Goal: Task Accomplishment & Management: Use online tool/utility

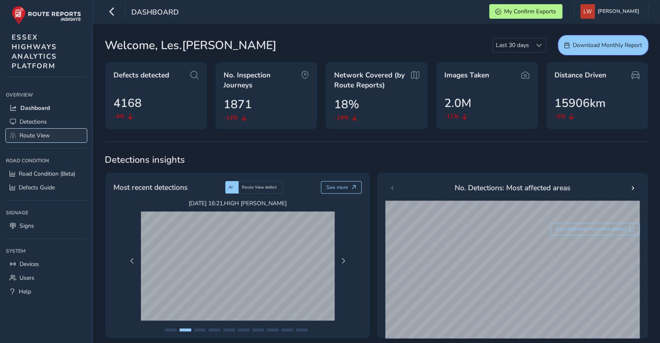
click at [36, 131] on span "Route View" at bounding box center [35, 135] width 30 height 8
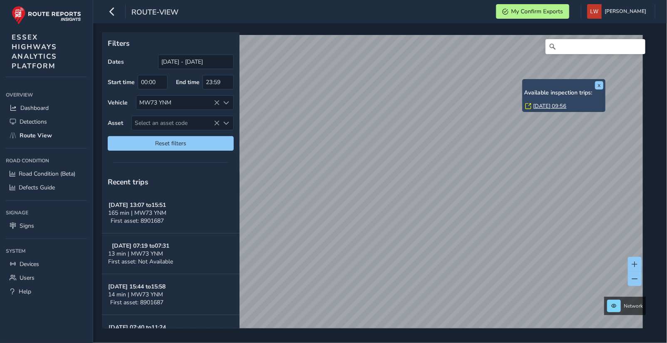
click at [538, 106] on link "[DATE] 09:56" at bounding box center [549, 105] width 33 height 7
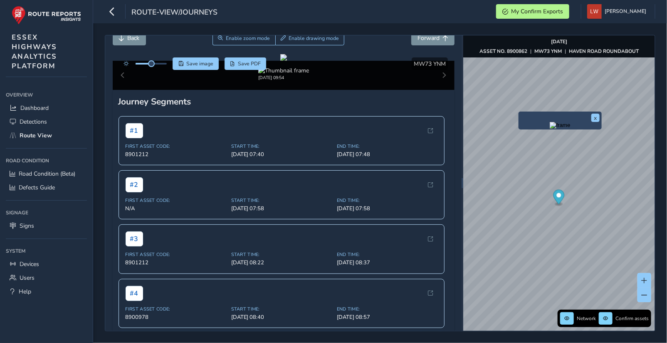
scroll to position [37, 0]
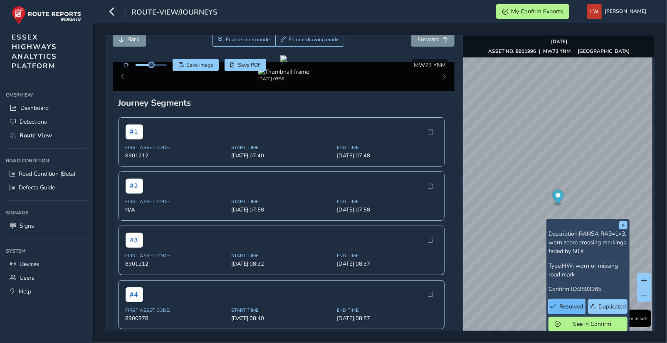
click at [572, 306] on span "Resolved" at bounding box center [572, 306] width 24 height 8
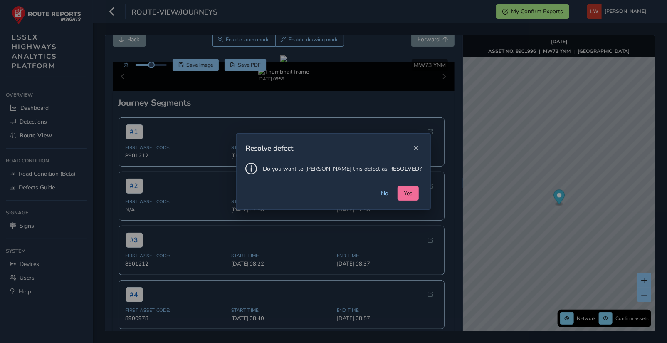
click at [404, 193] on span "Yes" at bounding box center [408, 193] width 9 height 8
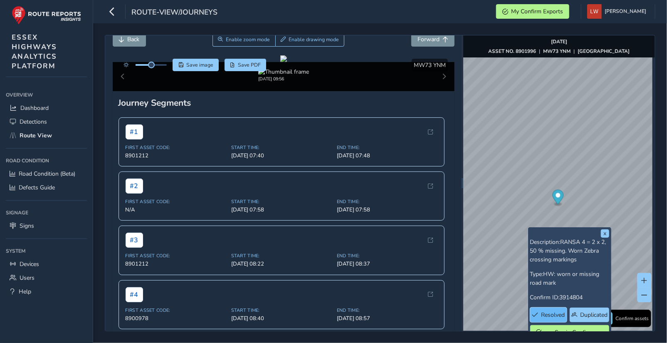
click at [552, 312] on span "Resolved" at bounding box center [553, 315] width 24 height 8
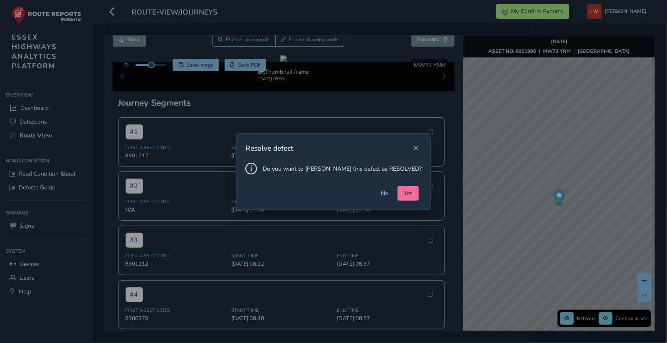
click at [404, 192] on span "Yes" at bounding box center [408, 193] width 9 height 8
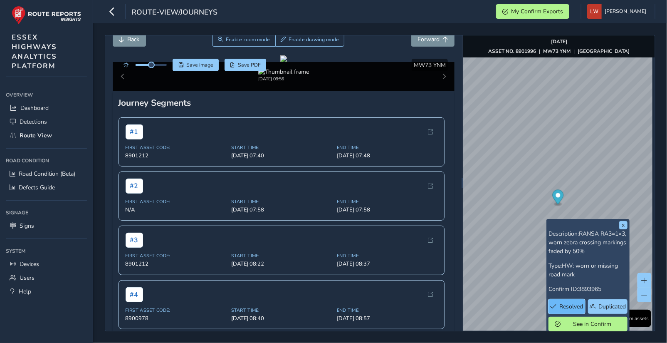
click at [570, 305] on span "Resolved" at bounding box center [572, 306] width 24 height 8
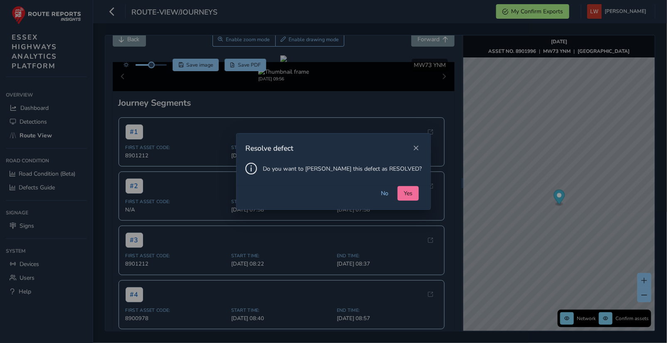
click at [404, 190] on span "Yes" at bounding box center [408, 193] width 9 height 8
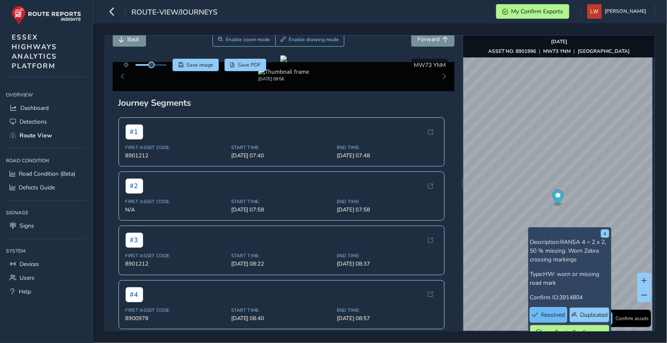
click at [552, 312] on span "Resolved" at bounding box center [553, 315] width 24 height 8
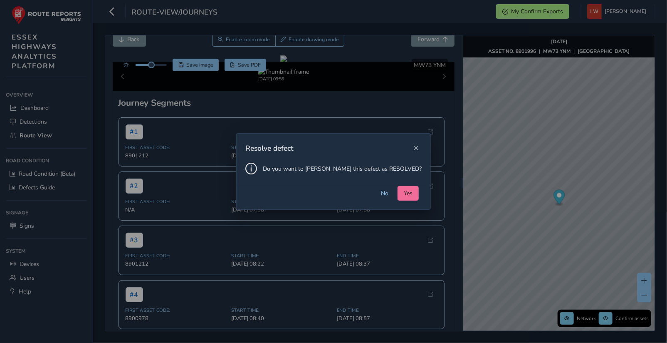
click at [404, 190] on span "Yes" at bounding box center [408, 193] width 9 height 8
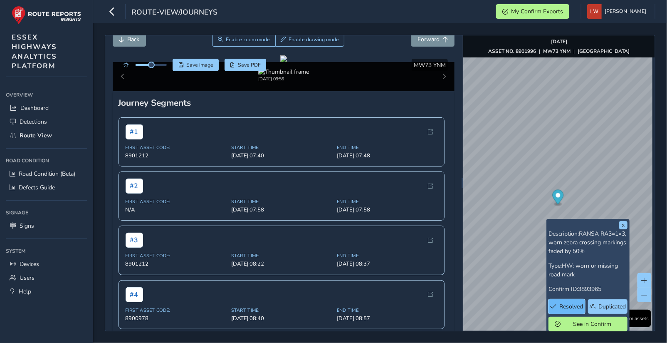
click at [571, 304] on span "Resolved" at bounding box center [572, 306] width 24 height 8
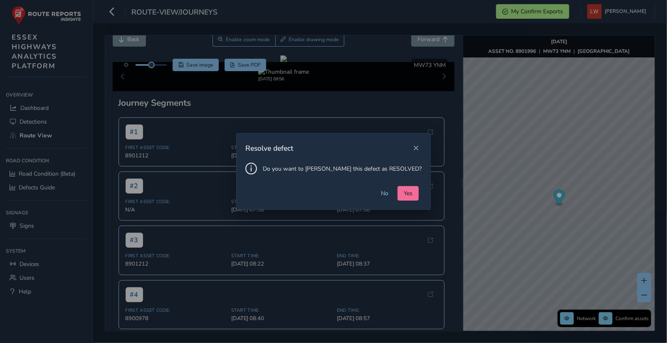
click at [404, 190] on span "Yes" at bounding box center [408, 193] width 9 height 8
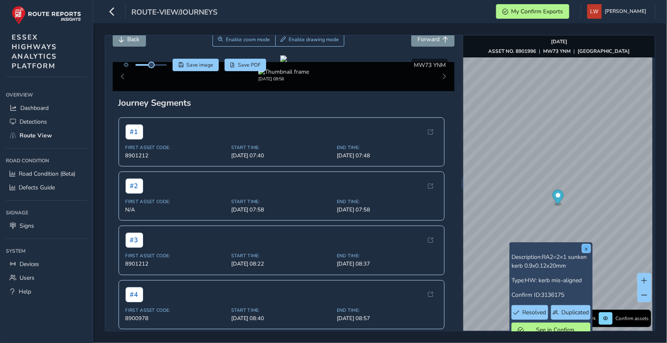
click at [587, 245] on button "x" at bounding box center [586, 248] width 8 height 8
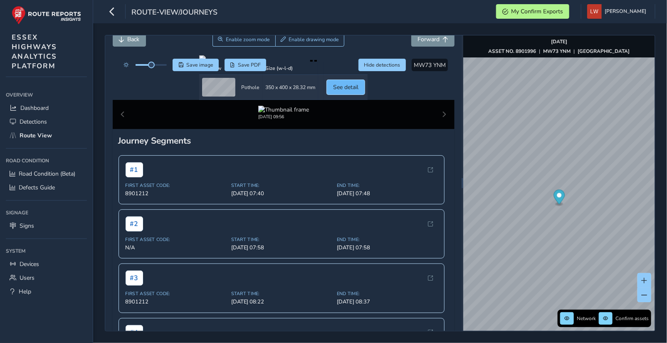
click at [358, 91] on span "See detail" at bounding box center [345, 87] width 25 height 8
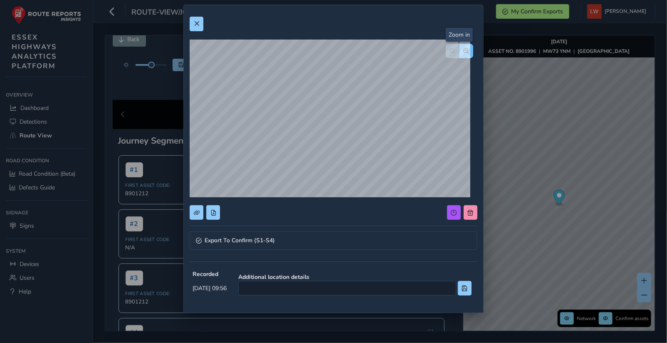
click at [462, 47] on button "button" at bounding box center [466, 51] width 14 height 15
click at [464, 207] on button at bounding box center [471, 212] width 14 height 15
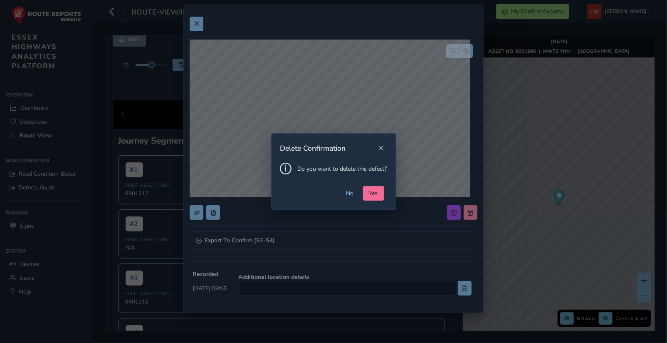
click at [368, 189] on button "Yes" at bounding box center [373, 193] width 21 height 15
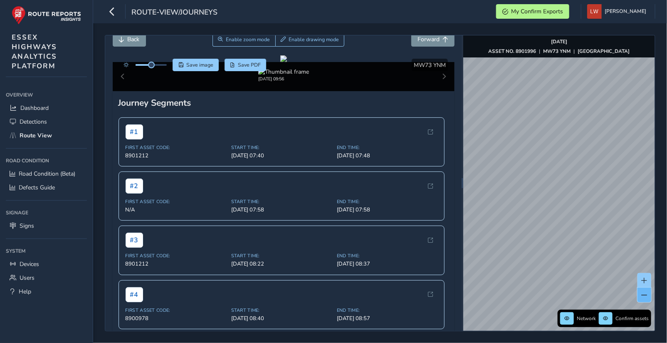
click at [645, 295] on span at bounding box center [645, 295] width 6 height 6
click at [28, 131] on span "Route View" at bounding box center [36, 135] width 32 height 8
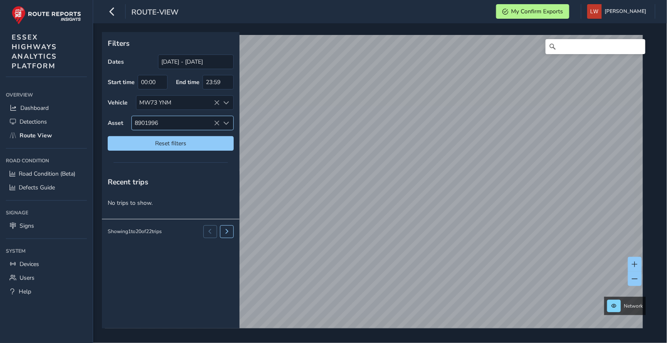
click at [216, 121] on icon at bounding box center [217, 123] width 6 height 6
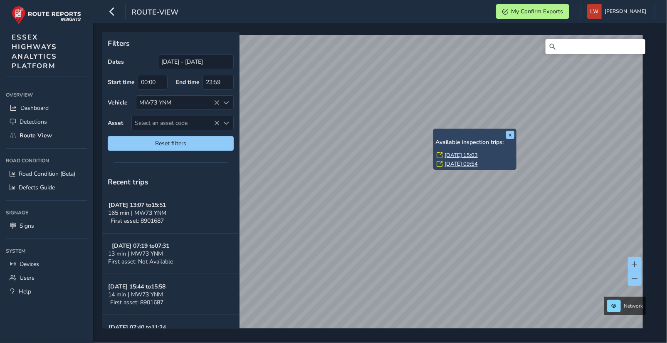
click at [455, 154] on link "[DATE] 15:03" at bounding box center [461, 154] width 33 height 7
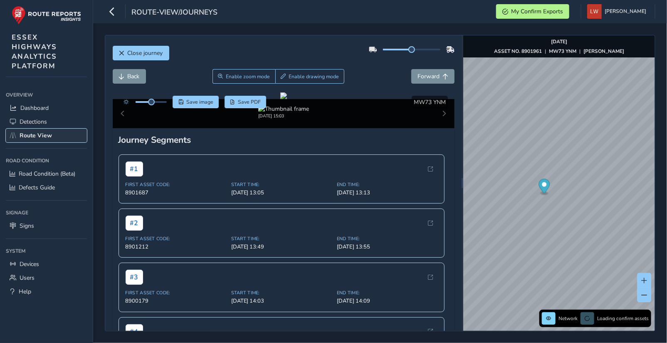
click at [40, 131] on span "Route View" at bounding box center [36, 135] width 32 height 8
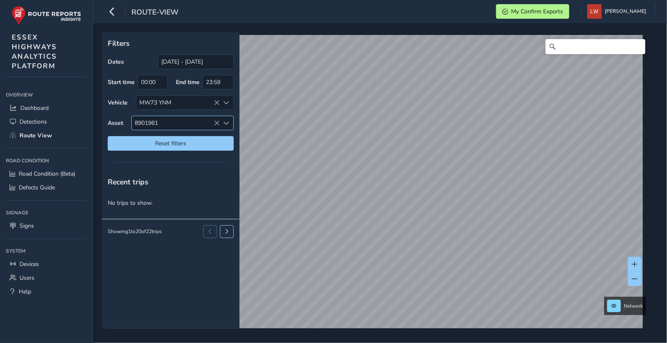
click at [216, 121] on icon at bounding box center [217, 123] width 6 height 6
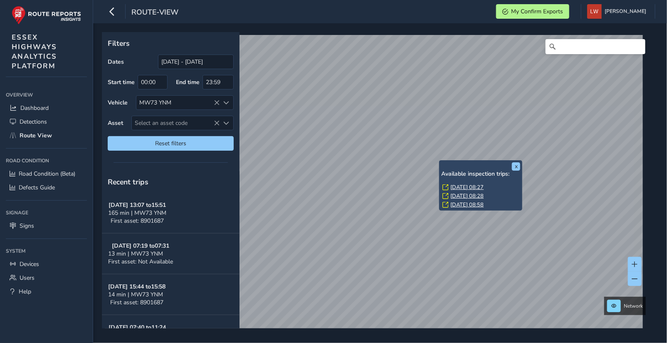
click at [469, 186] on link "[DATE] 08:27" at bounding box center [466, 186] width 33 height 7
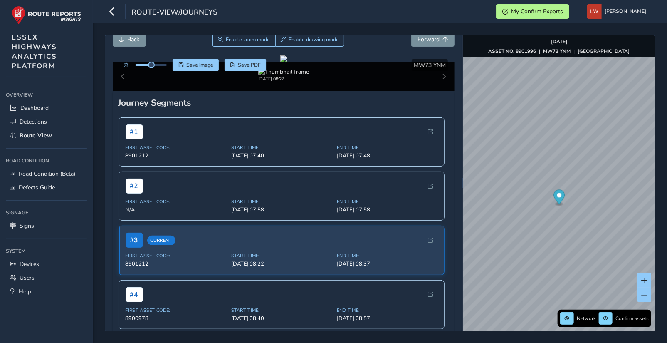
scroll to position [37, 0]
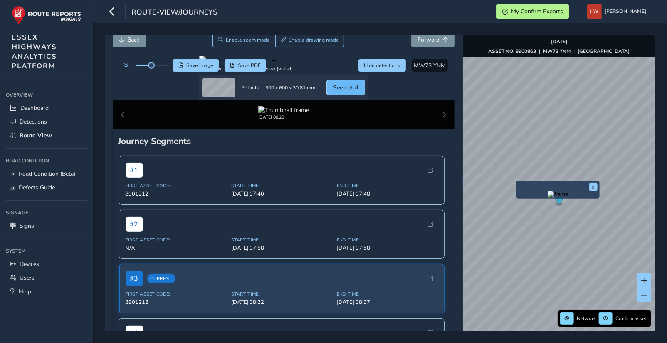
click at [358, 91] on span "See detail" at bounding box center [345, 88] width 25 height 8
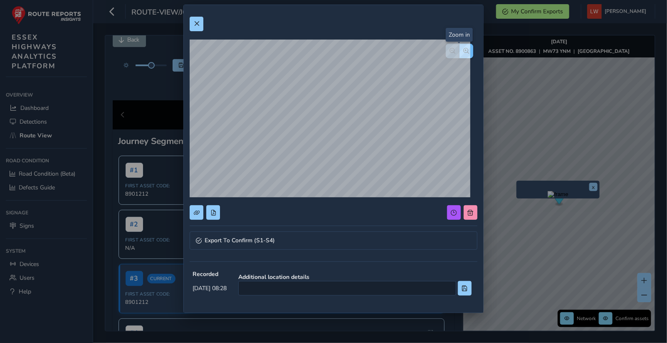
click at [459, 47] on button "button" at bounding box center [466, 51] width 14 height 15
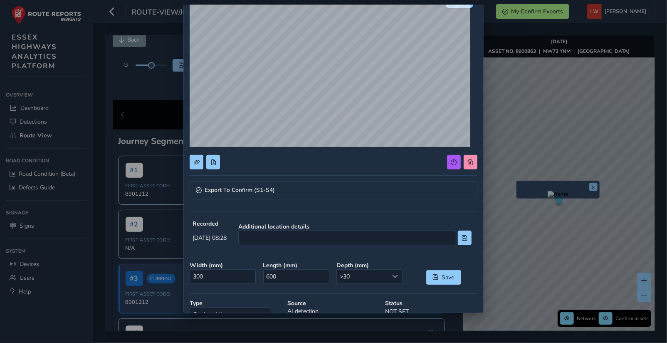
scroll to position [52, 0]
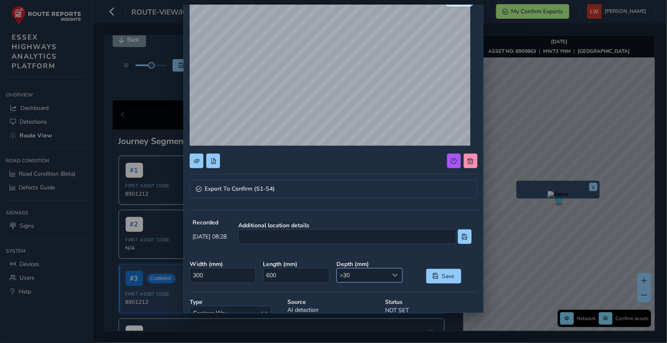
click at [365, 270] on span ">30" at bounding box center [363, 275] width 52 height 14
click at [356, 260] on li ">50" at bounding box center [365, 261] width 64 height 14
click at [441, 272] on span "Save" at bounding box center [448, 276] width 14 height 8
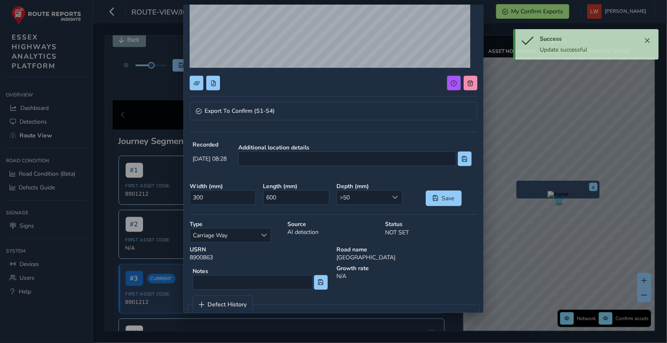
scroll to position [130, 0]
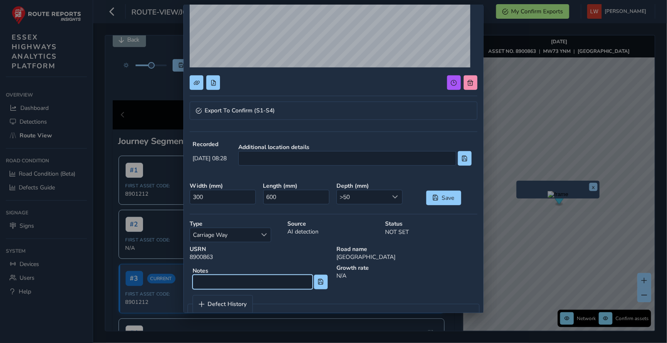
click at [214, 274] on input at bounding box center [253, 281] width 120 height 15
type input "CWPH"
click at [321, 277] on button at bounding box center [321, 281] width 14 height 15
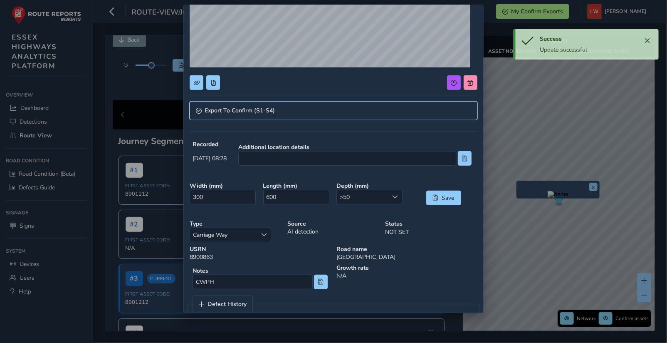
click at [228, 108] on span "Export To Confirm (S1-S4)" at bounding box center [240, 111] width 70 height 6
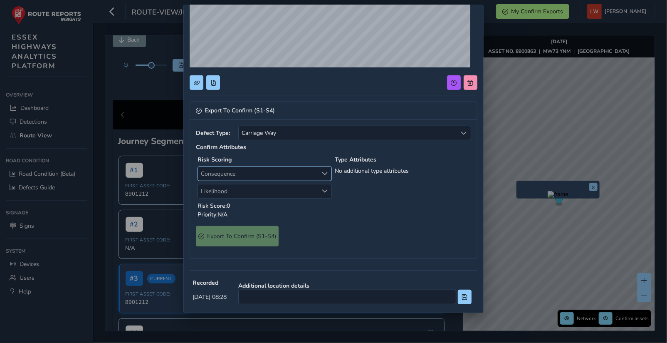
click at [240, 170] on span "Consequence" at bounding box center [258, 174] width 120 height 14
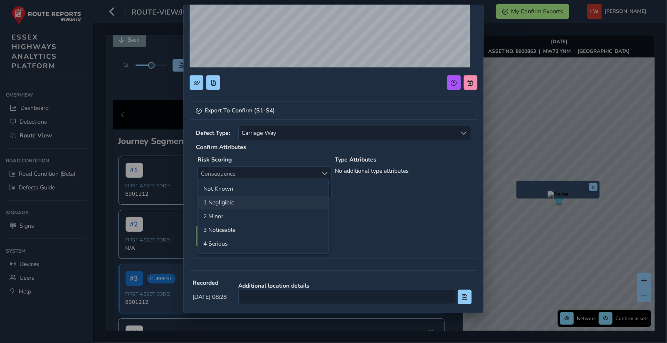
click at [227, 203] on li "1 Negligible" at bounding box center [263, 202] width 131 height 14
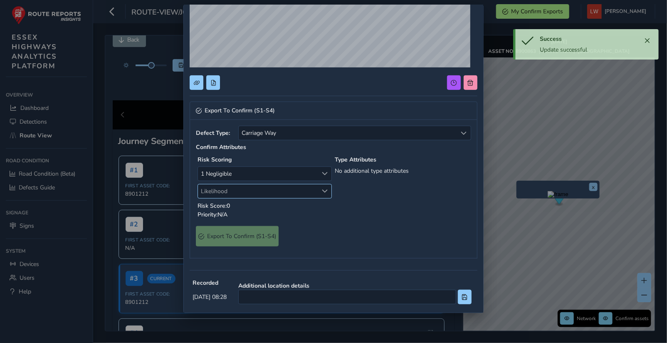
click at [246, 190] on span "Likelihood" at bounding box center [258, 191] width 120 height 14
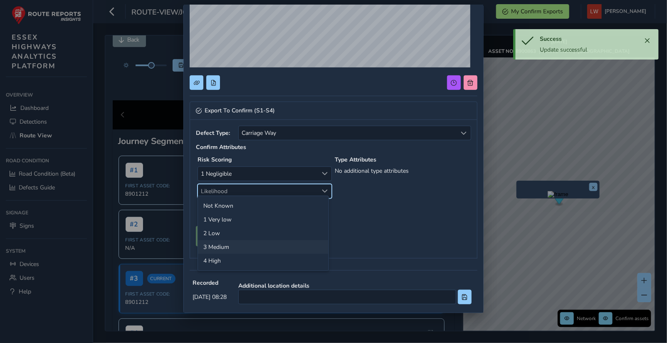
click at [243, 248] on li "3 Medium" at bounding box center [263, 247] width 131 height 14
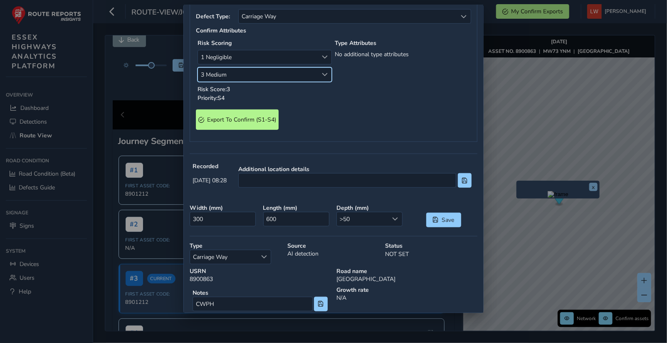
scroll to position [242, 0]
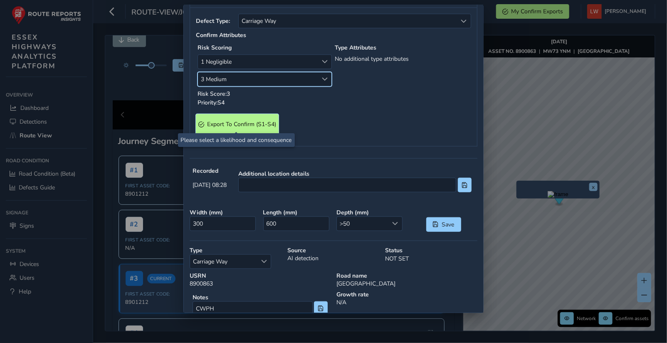
click at [243, 120] on span "Export To Confirm (S1-S4)" at bounding box center [241, 124] width 69 height 8
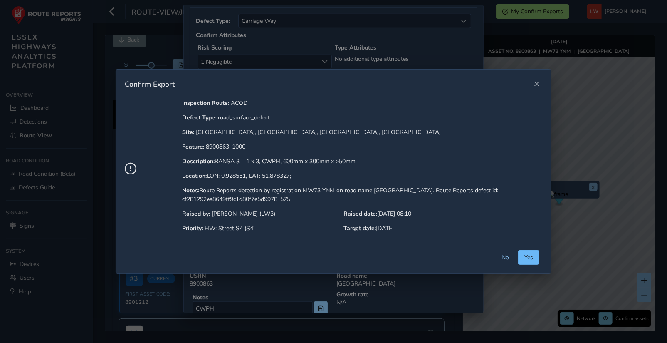
click at [526, 254] on span "Yes" at bounding box center [528, 257] width 9 height 8
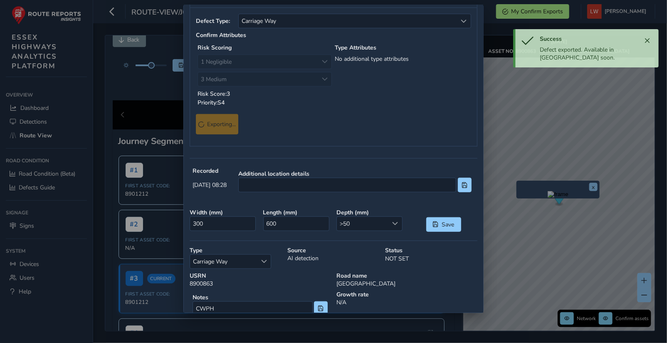
scroll to position [0, 0]
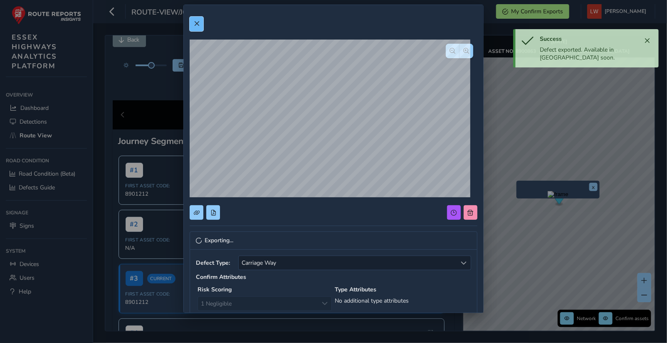
click at [198, 22] on span at bounding box center [197, 24] width 6 height 6
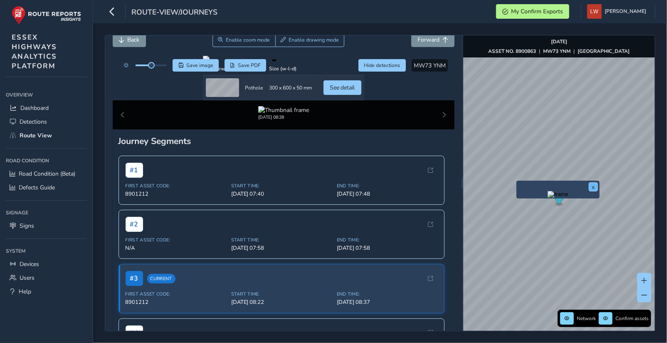
click at [592, 185] on button "x" at bounding box center [593, 187] width 8 height 8
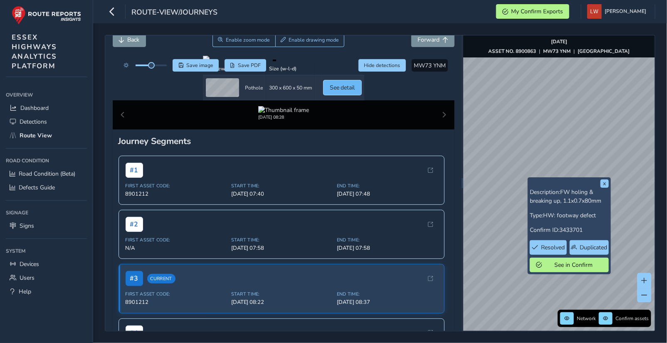
click at [355, 91] on span "See detail" at bounding box center [342, 88] width 25 height 8
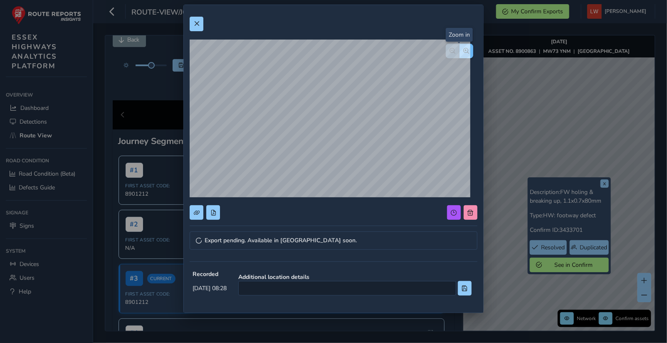
click at [463, 51] on button "button" at bounding box center [466, 51] width 14 height 15
click at [463, 51] on span "button" at bounding box center [466, 51] width 6 height 6
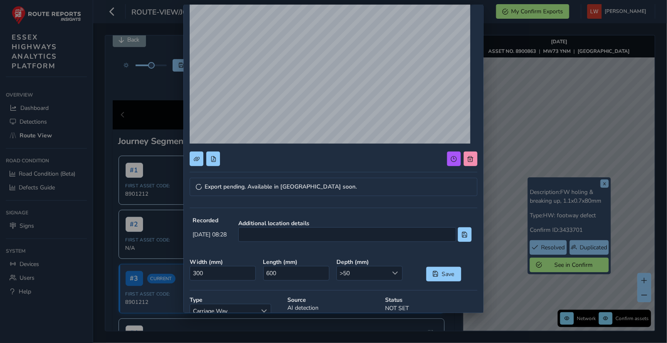
scroll to position [95, 0]
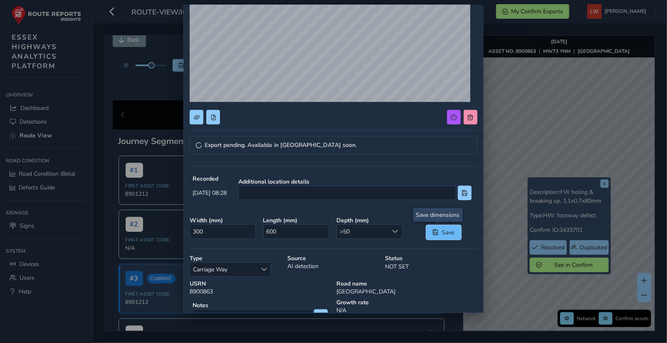
click at [441, 232] on span "Save" at bounding box center [448, 232] width 14 height 8
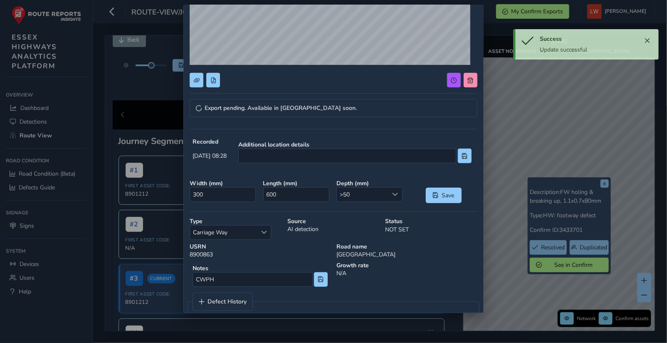
scroll to position [145, 0]
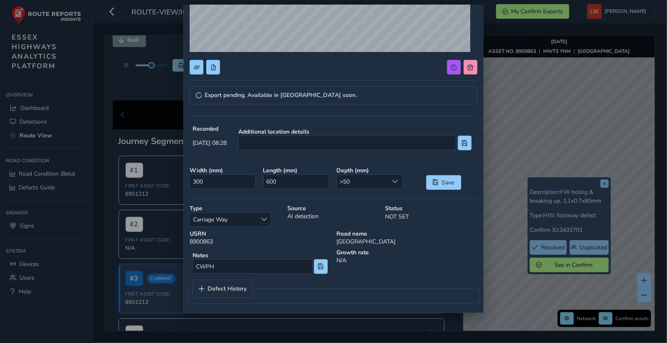
click at [605, 181] on div "Export pending. Available in [GEOGRAPHIC_DATA] soon. Recorded [DATE] 08:28 Addi…" at bounding box center [333, 171] width 667 height 343
click at [602, 183] on div "Export pending. Available in [GEOGRAPHIC_DATA] soon. Recorded [DATE] 08:28 Addi…" at bounding box center [333, 171] width 667 height 343
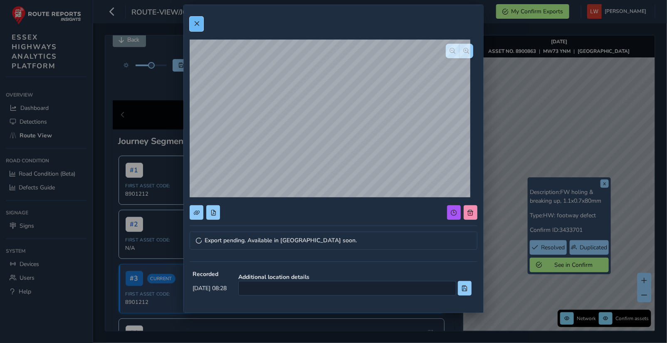
click at [195, 22] on span at bounding box center [197, 24] width 6 height 6
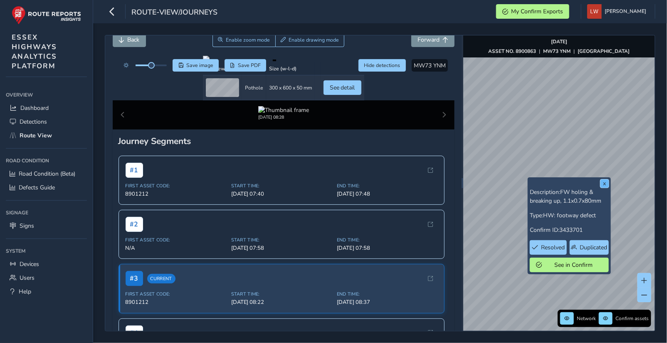
click at [602, 180] on button "x" at bounding box center [604, 183] width 8 height 8
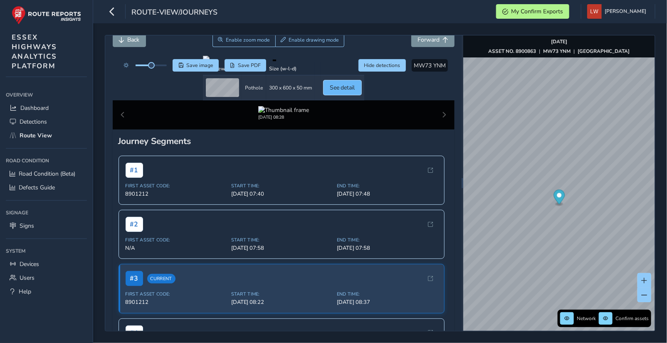
click at [355, 91] on span "See detail" at bounding box center [342, 88] width 25 height 8
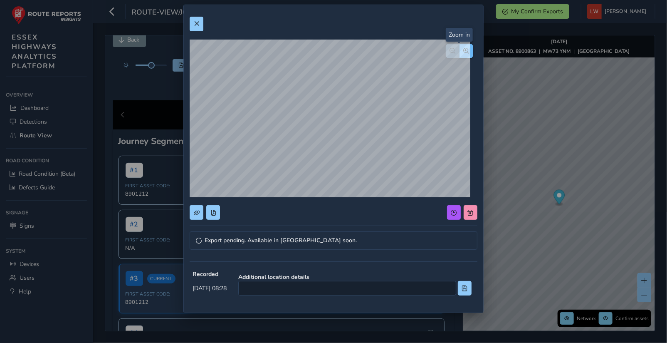
click at [459, 48] on button "button" at bounding box center [466, 51] width 14 height 15
click at [463, 49] on span "button" at bounding box center [466, 51] width 6 height 6
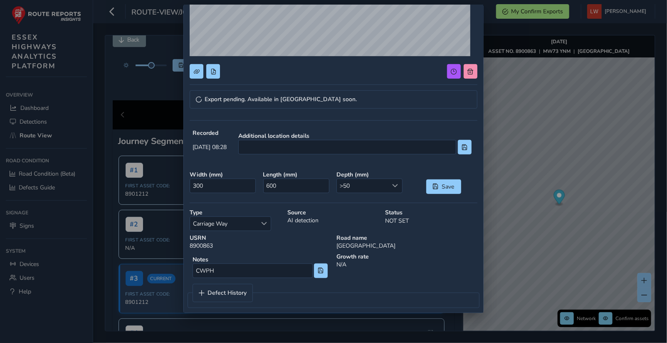
scroll to position [145, 0]
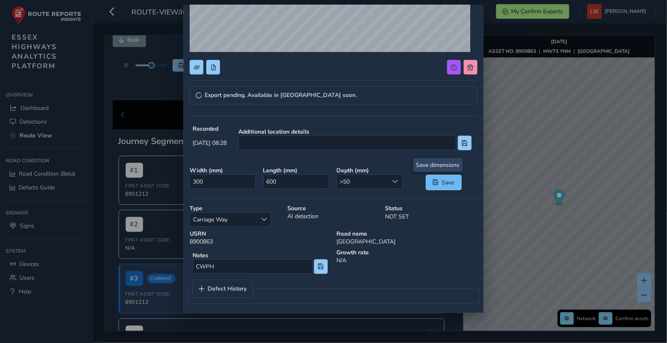
click at [441, 179] on span "Save" at bounding box center [448, 182] width 14 height 8
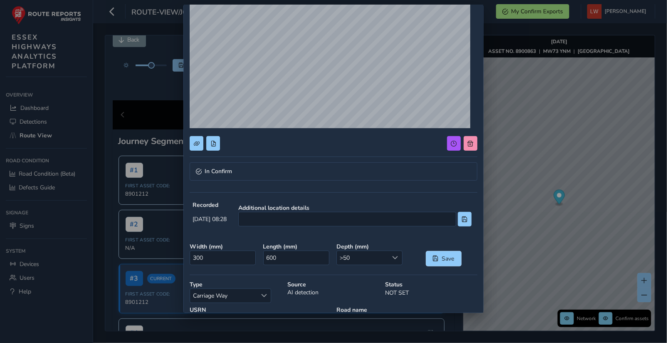
scroll to position [0, 0]
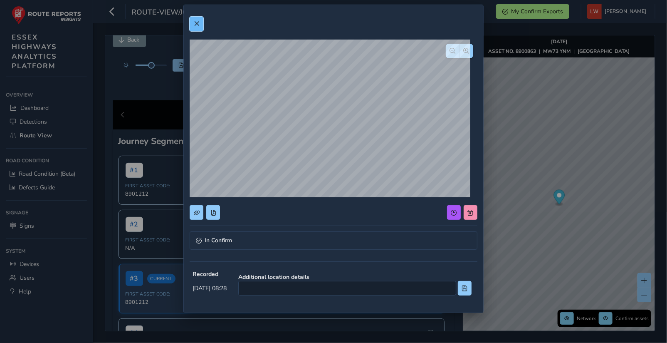
click at [200, 17] on button at bounding box center [197, 24] width 14 height 15
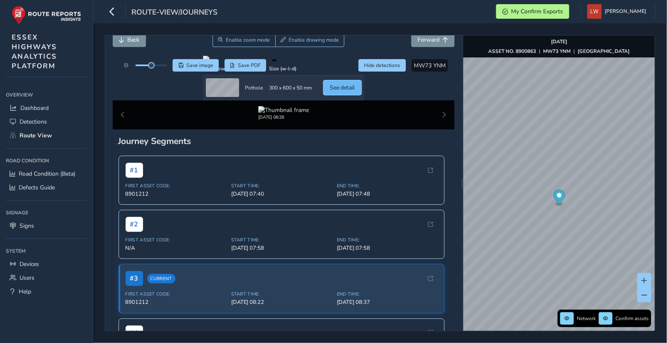
click at [355, 91] on span "See detail" at bounding box center [342, 88] width 25 height 8
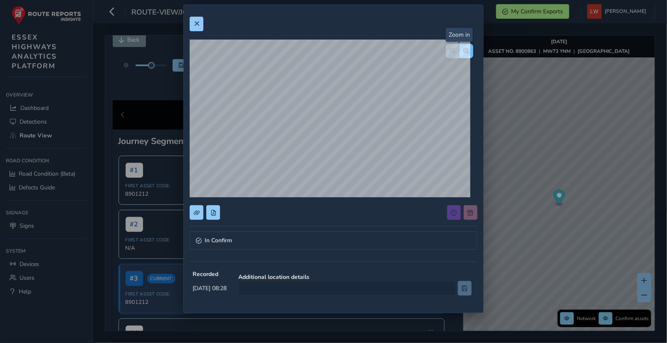
click at [463, 48] on span "button" at bounding box center [466, 51] width 6 height 6
click at [463, 212] on div at bounding box center [462, 212] width 30 height 15
click at [450, 50] on span "button" at bounding box center [453, 51] width 6 height 6
click at [463, 211] on div at bounding box center [462, 212] width 30 height 15
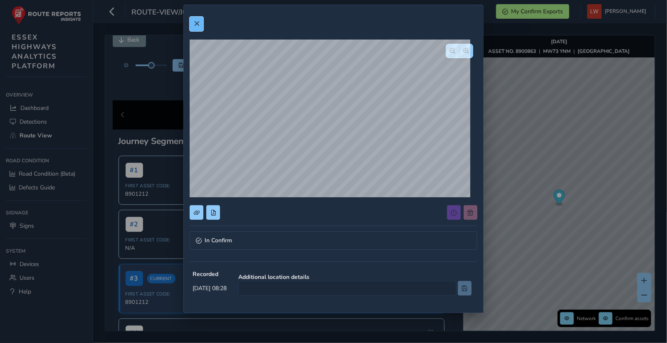
click at [196, 22] on span at bounding box center [197, 24] width 6 height 6
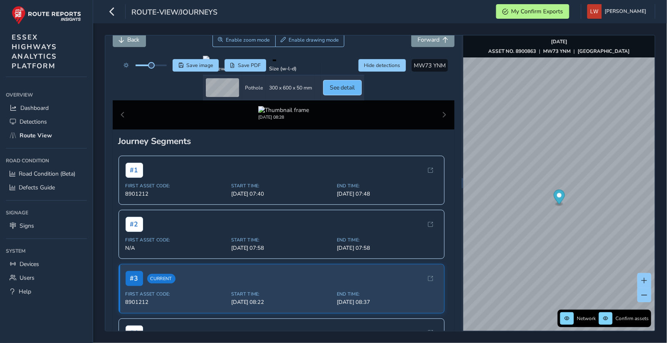
click at [355, 91] on span "See detail" at bounding box center [342, 88] width 25 height 8
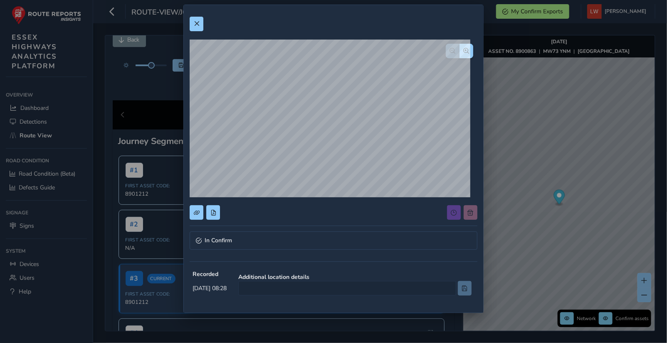
drag, startPoint x: 462, startPoint y: 210, endPoint x: 466, endPoint y: 197, distance: 13.8
click at [462, 210] on div at bounding box center [462, 212] width 30 height 15
click at [197, 19] on button at bounding box center [197, 24] width 14 height 15
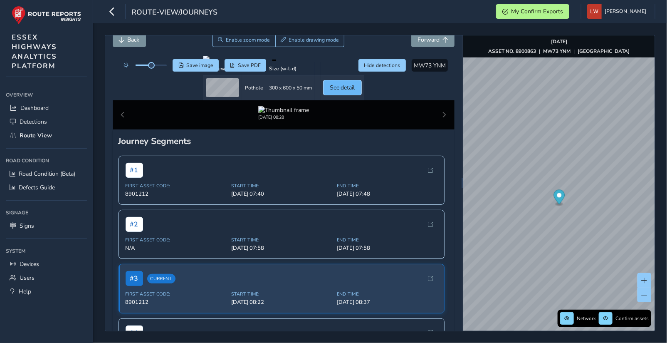
click at [355, 91] on span "See detail" at bounding box center [342, 88] width 25 height 8
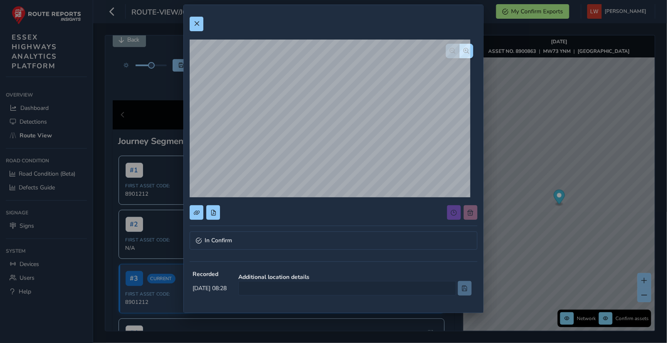
click at [468, 210] on div at bounding box center [462, 212] width 30 height 15
click at [198, 21] on span at bounding box center [197, 24] width 6 height 6
